Goal: Task Accomplishment & Management: Use online tool/utility

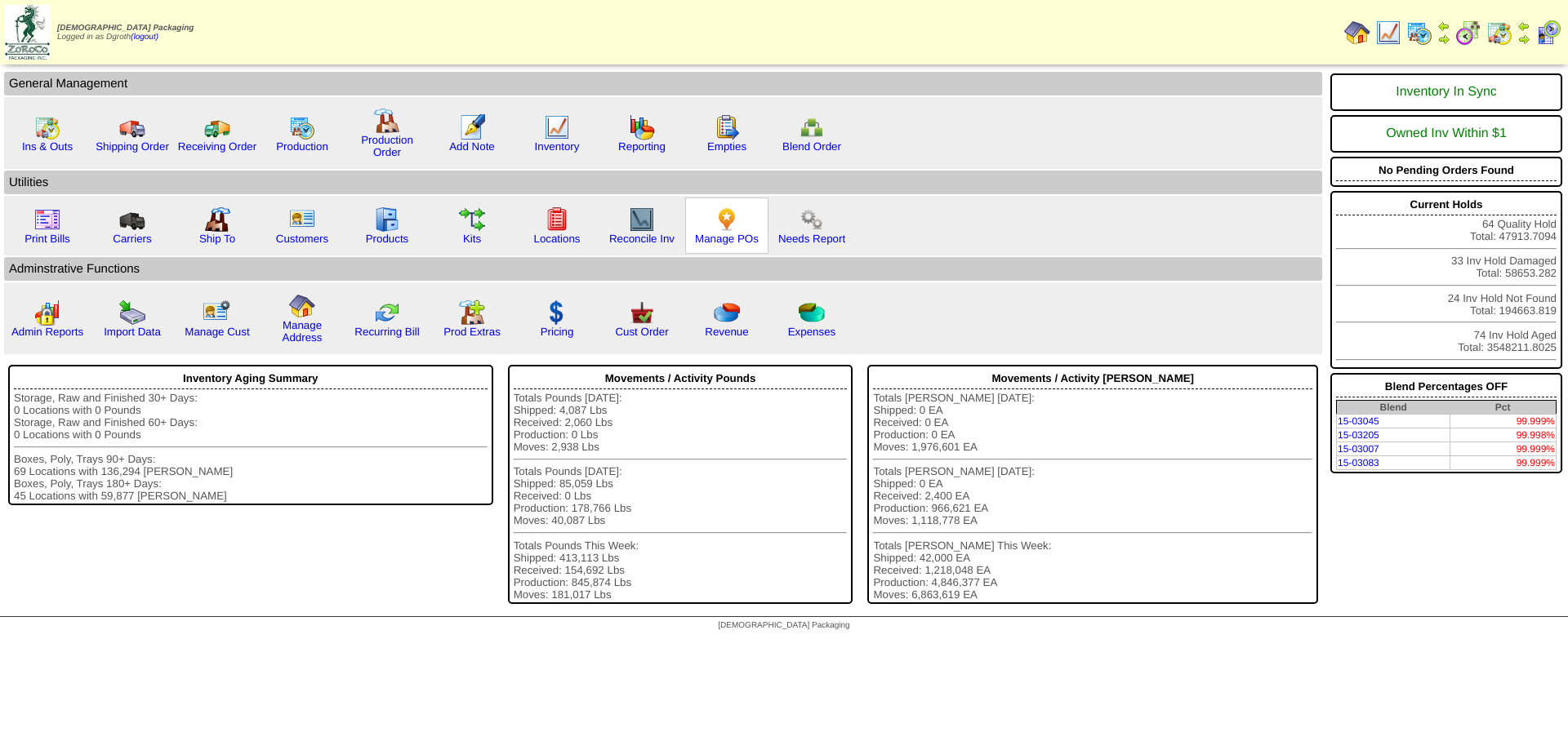
click at [743, 218] on div "Manage POs" at bounding box center [727, 226] width 83 height 57
click at [734, 220] on img at bounding box center [727, 219] width 26 height 26
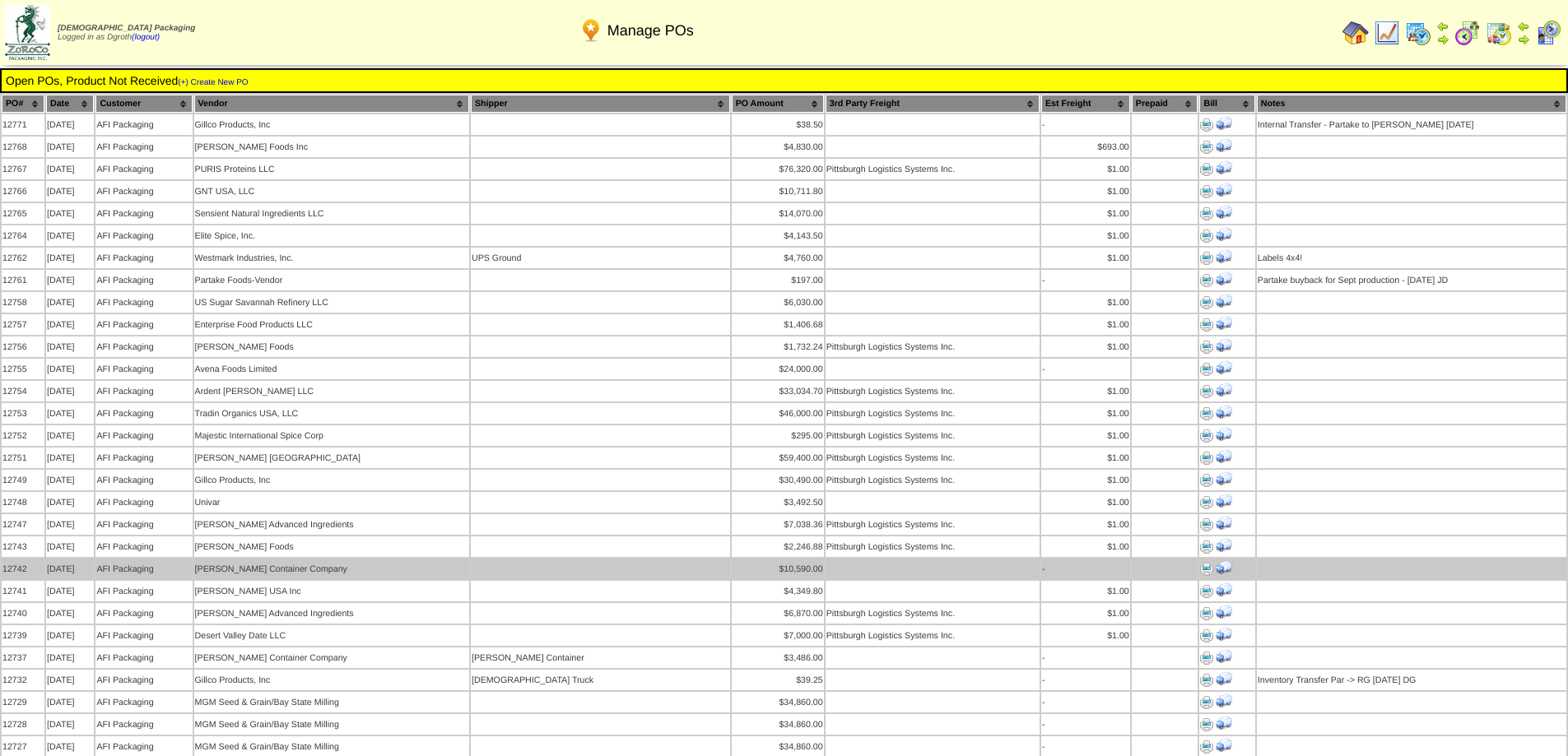
click at [220, 559] on td "[PERSON_NAME] Container Company" at bounding box center [331, 569] width 275 height 20
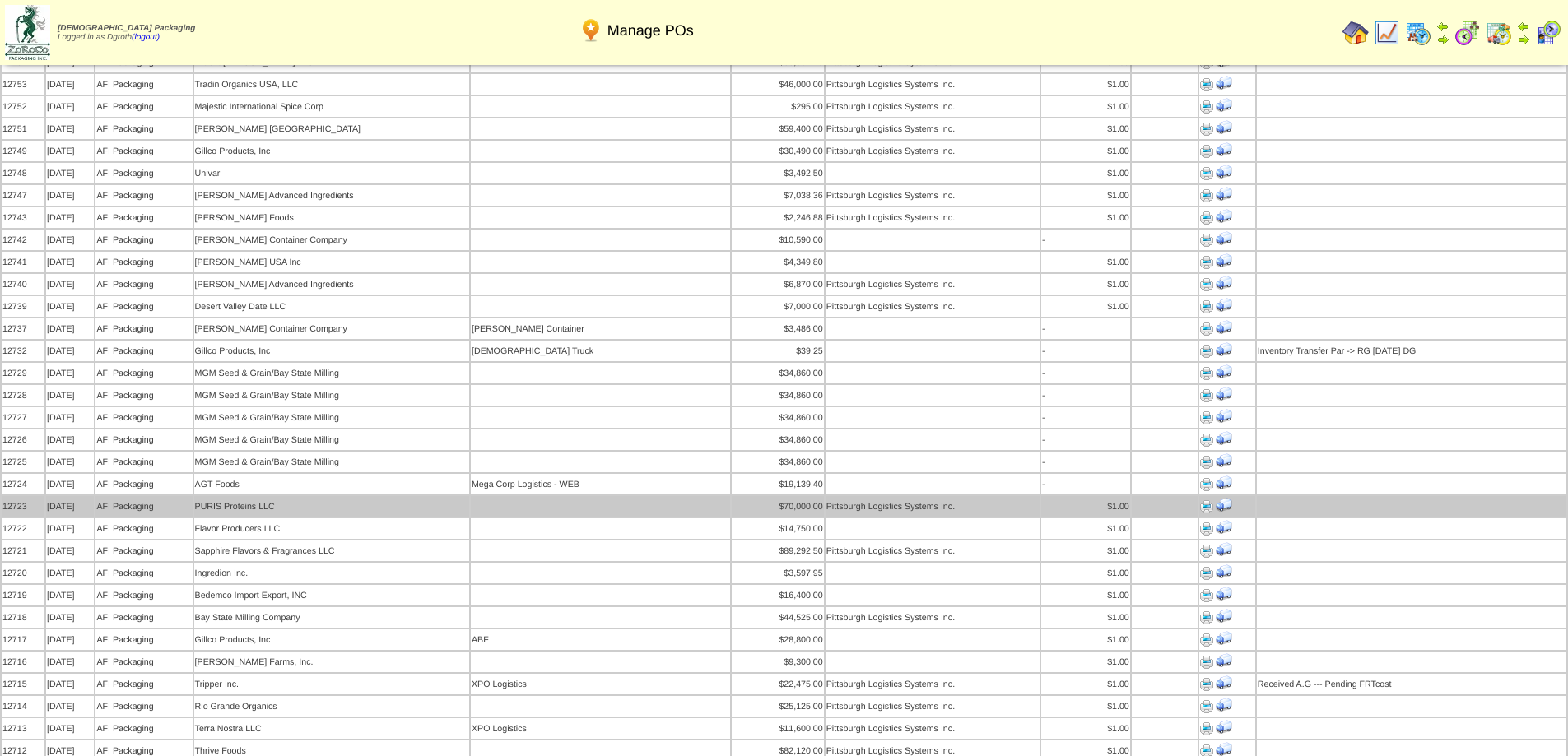
scroll to position [411, 0]
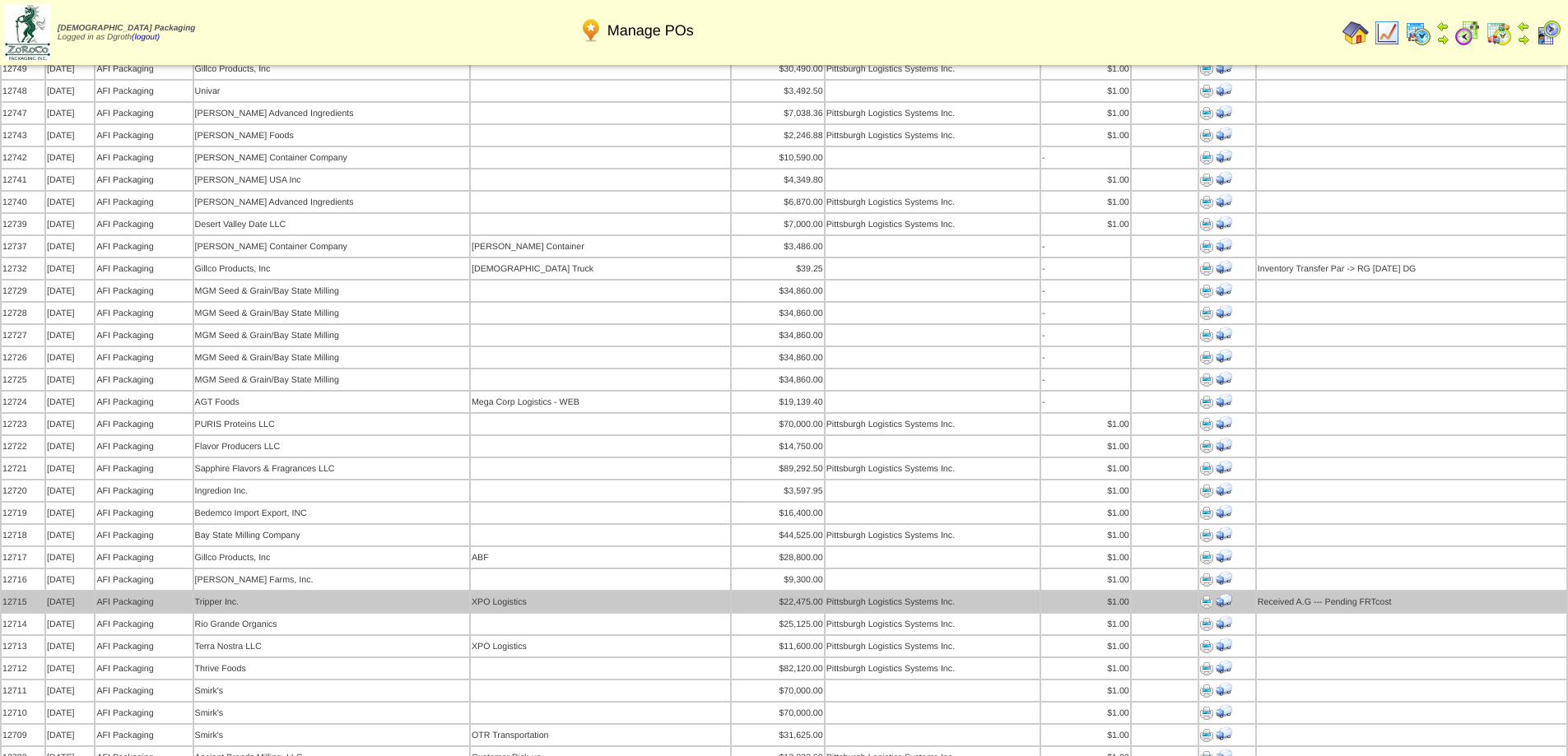
click at [293, 591] on td "Tripper Inc." at bounding box center [331, 601] width 275 height 20
